Goal: Task Accomplishment & Management: Complete application form

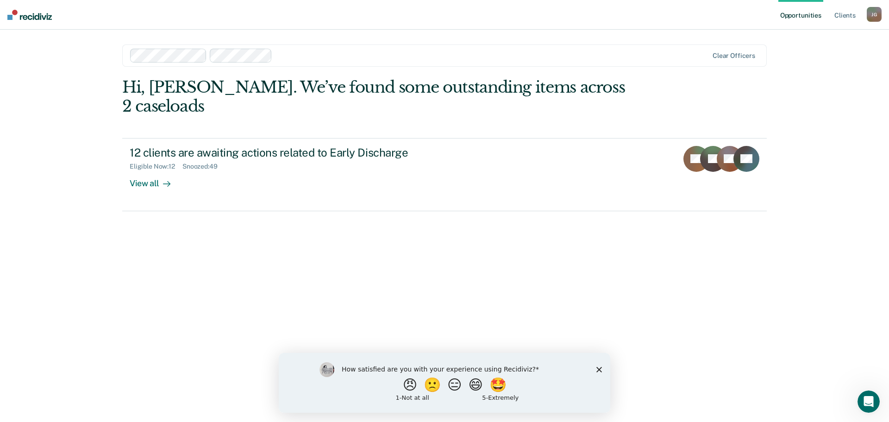
click at [595, 371] on div "How satisfied are you with your experience using Recidiviz? 😠 🙁 😑 😄 🤩 1 - Not a…" at bounding box center [445, 382] width 332 height 60
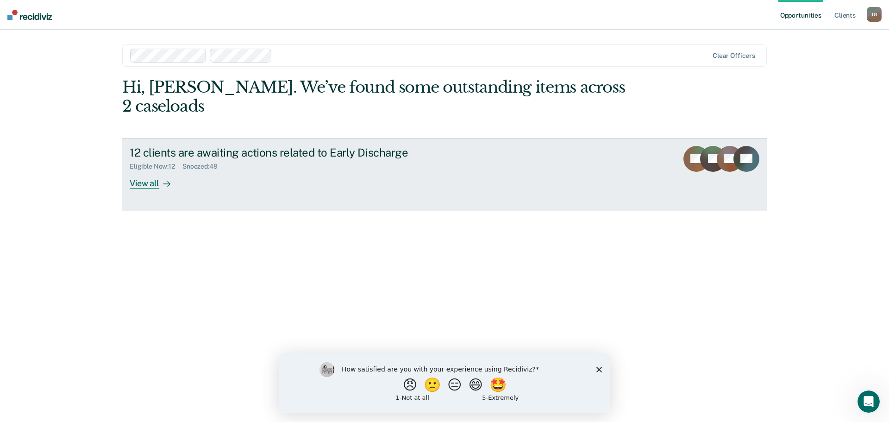
click at [142, 170] on div "View all" at bounding box center [156, 179] width 52 height 18
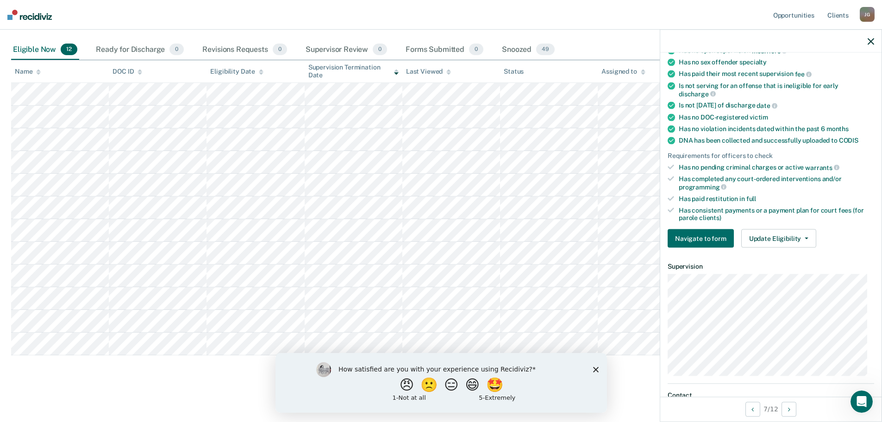
scroll to position [232, 0]
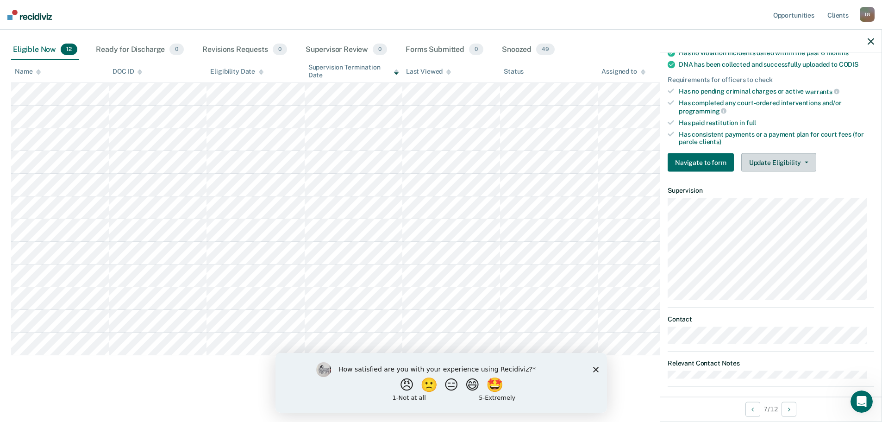
click at [776, 164] on button "Update Eligibility" at bounding box center [778, 162] width 75 height 19
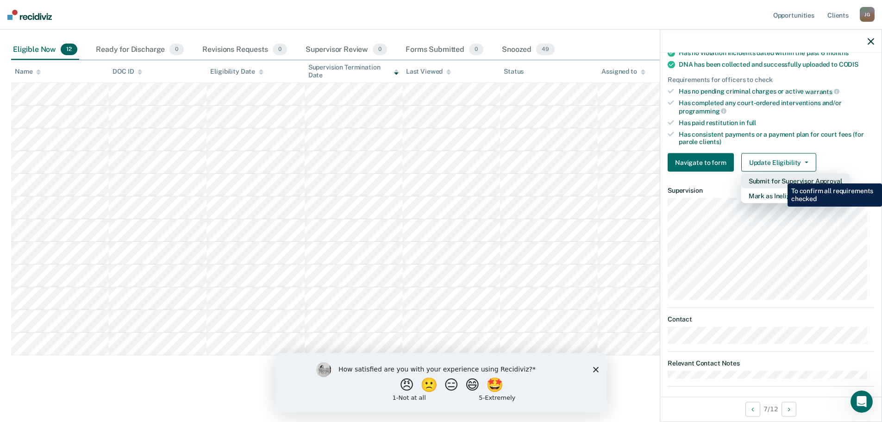
click at [781, 176] on button "Submit for Supervisor Approval" at bounding box center [795, 181] width 108 height 15
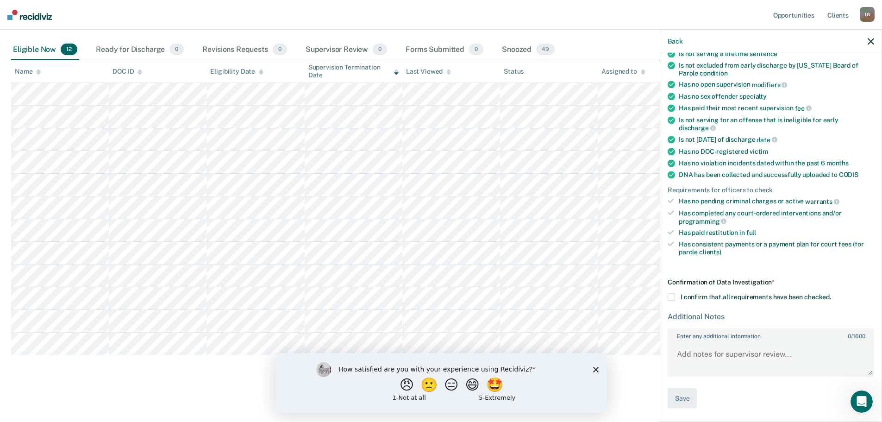
scroll to position [120, 0]
click at [675, 297] on span at bounding box center [671, 297] width 7 height 7
click at [831, 294] on input "I confirm that all requirements have been checked." at bounding box center [831, 294] width 0 height 0
click at [709, 351] on textarea "Enter any additional information 0 / 1600" at bounding box center [771, 359] width 205 height 34
type textarea "Reviewed and approved."
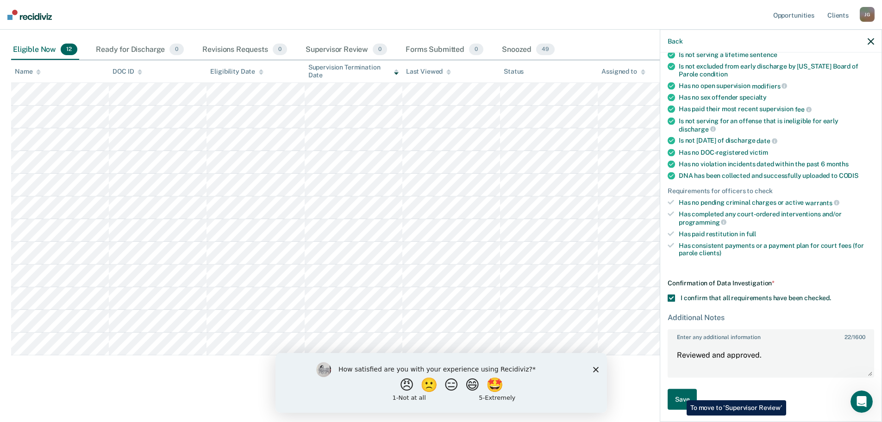
click at [680, 393] on button "Save" at bounding box center [682, 399] width 29 height 21
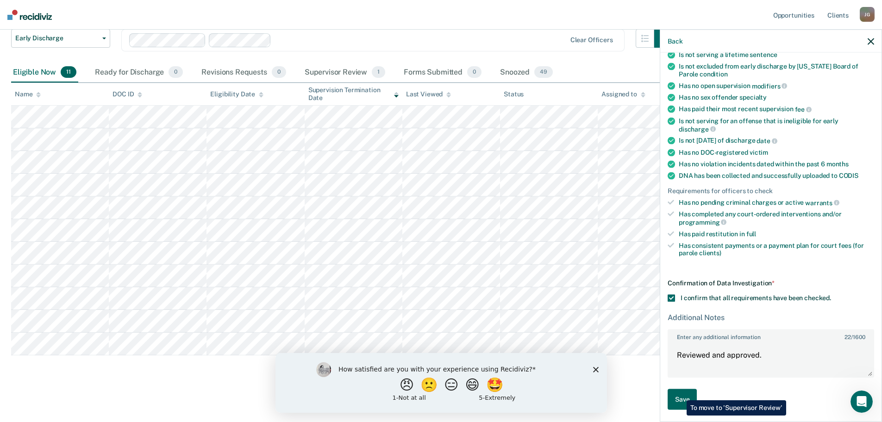
scroll to position [69, 0]
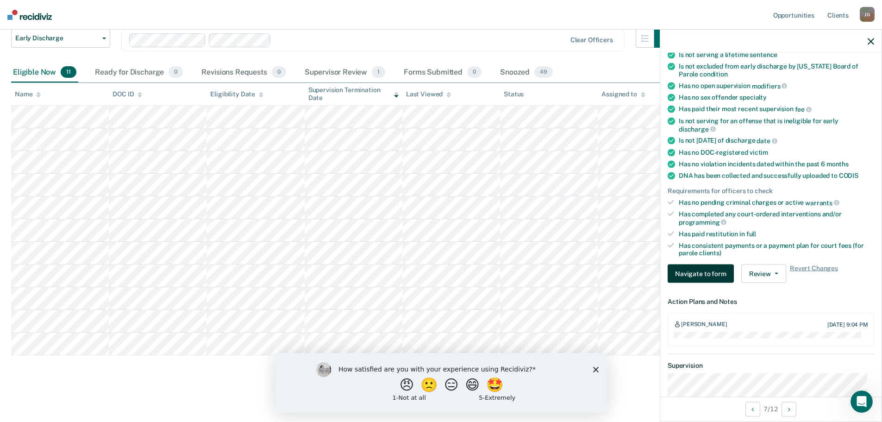
click at [697, 269] on button "Navigate to form" at bounding box center [701, 273] width 66 height 19
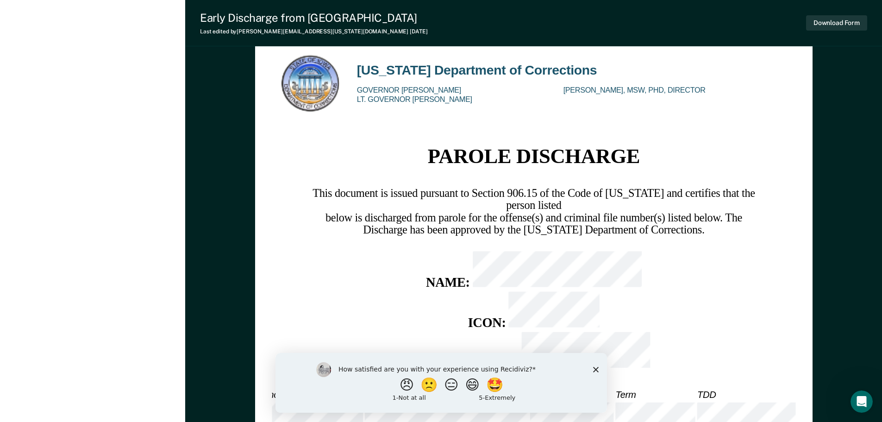
scroll to position [1482, 0]
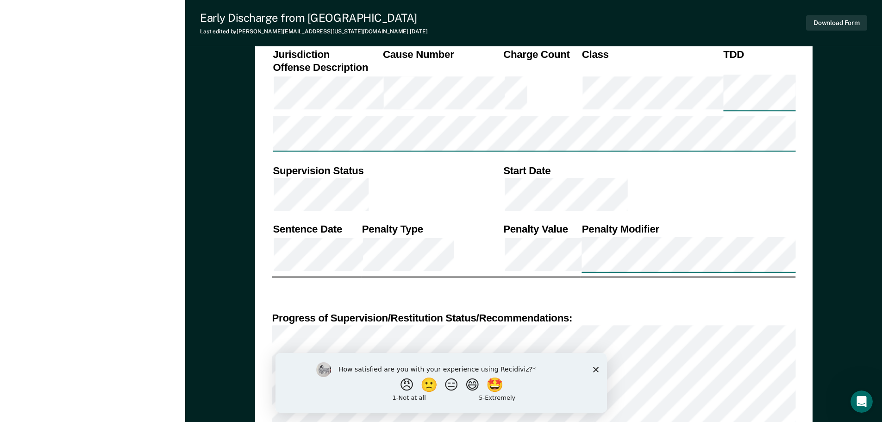
scroll to position [741, 0]
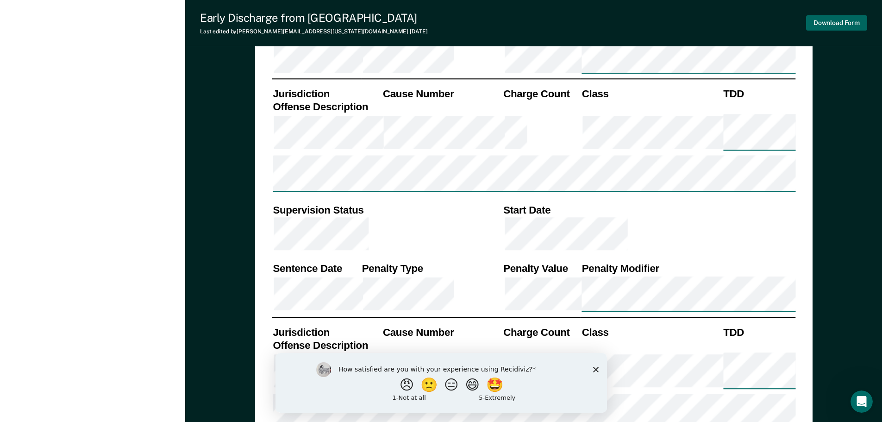
click at [834, 21] on button "Download Form" at bounding box center [836, 22] width 61 height 15
type textarea "x"
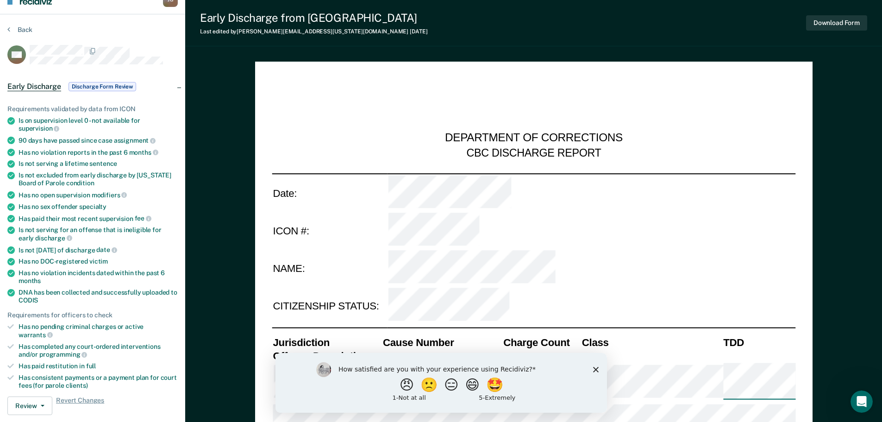
scroll to position [0, 0]
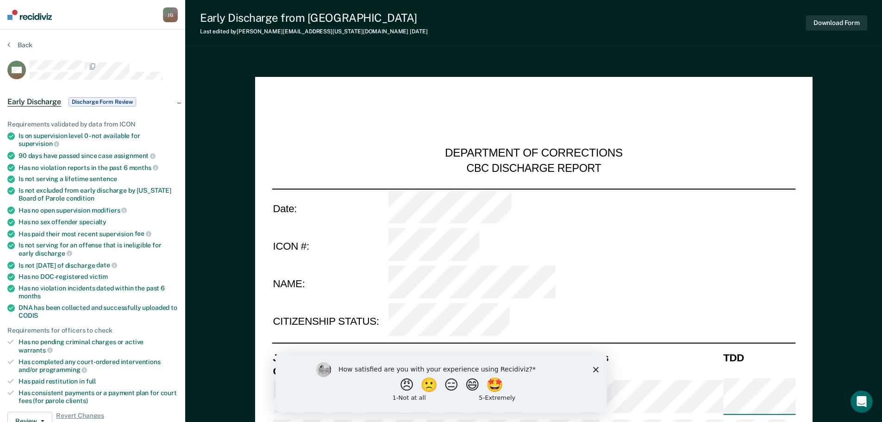
click at [92, 100] on span "Discharge Form Review" at bounding box center [103, 101] width 68 height 9
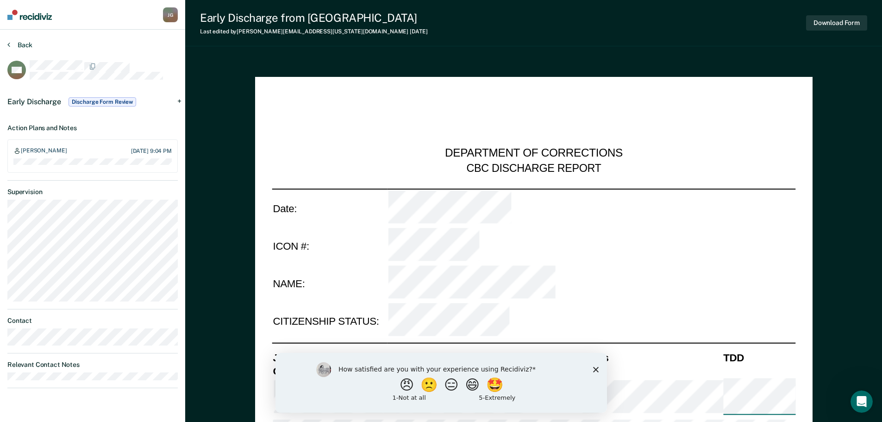
click at [12, 46] on button "Back" at bounding box center [19, 45] width 25 height 8
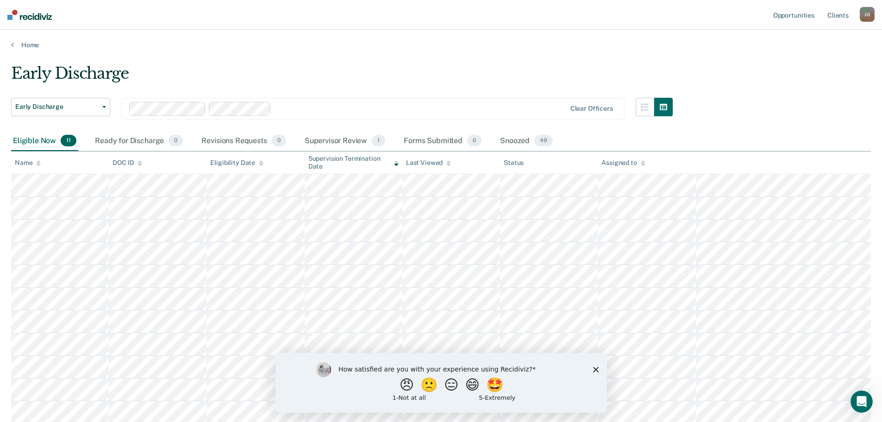
scroll to position [69, 0]
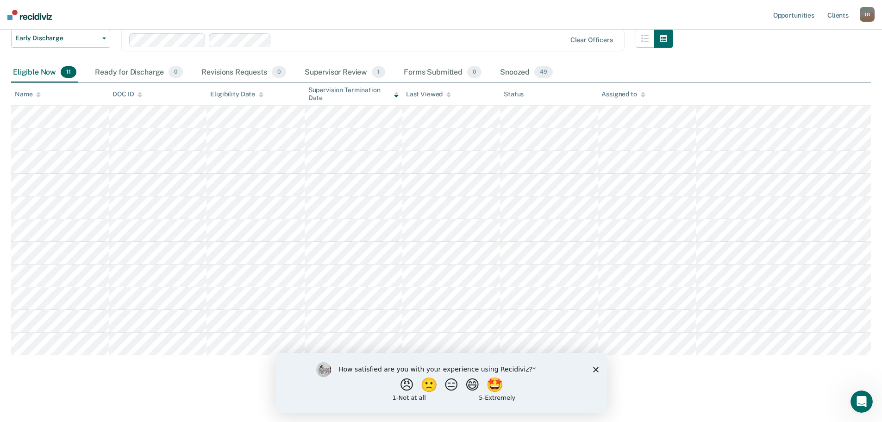
click at [597, 368] on icon "Close survey" at bounding box center [596, 369] width 6 height 6
